Goal: Task Accomplishment & Management: Manage account settings

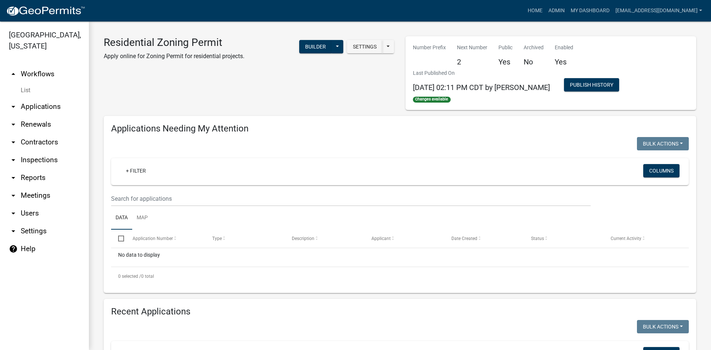
scroll to position [173, 0]
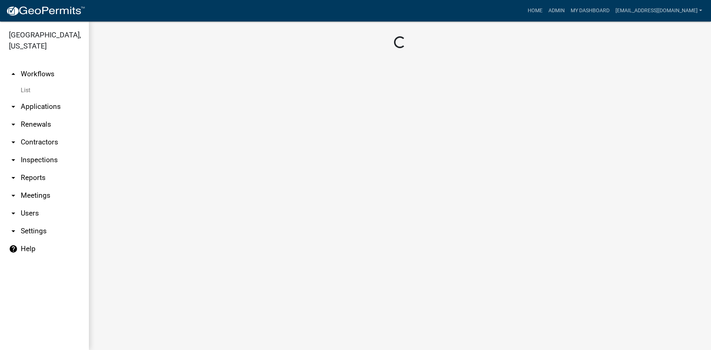
click at [44, 98] on link "arrow_drop_down Applications" at bounding box center [44, 107] width 89 height 18
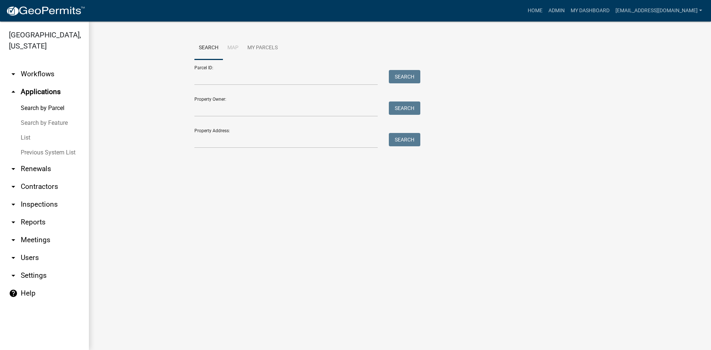
click at [37, 130] on link "List" at bounding box center [44, 137] width 89 height 15
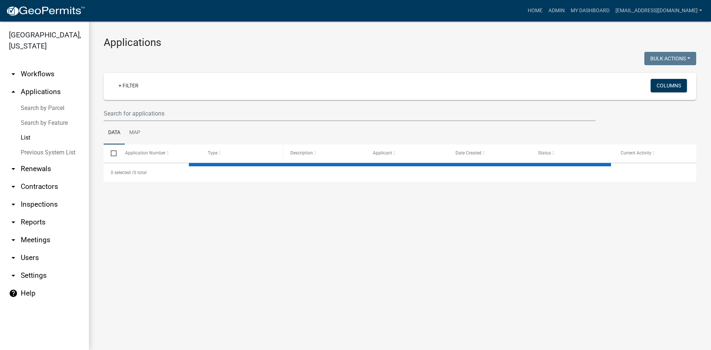
select select "3: 100"
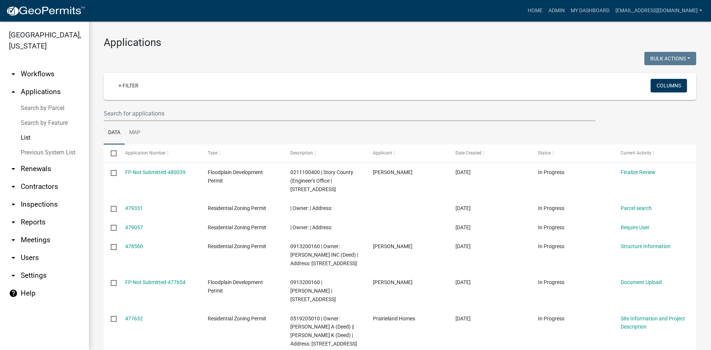
click at [28, 6] on img at bounding box center [45, 11] width 79 height 11
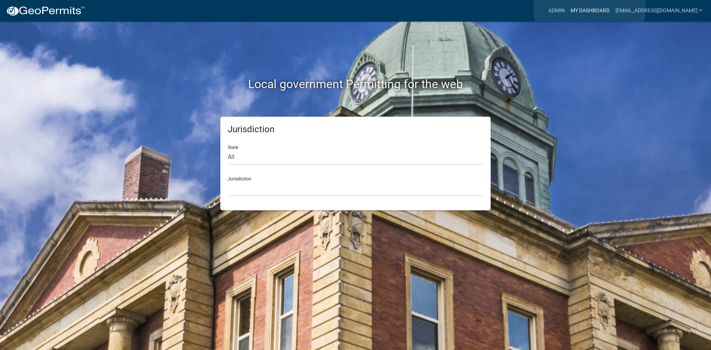
click at [590, 7] on link "My Dashboard" at bounding box center [590, 11] width 45 height 14
